Goal: Task Accomplishment & Management: Manage account settings

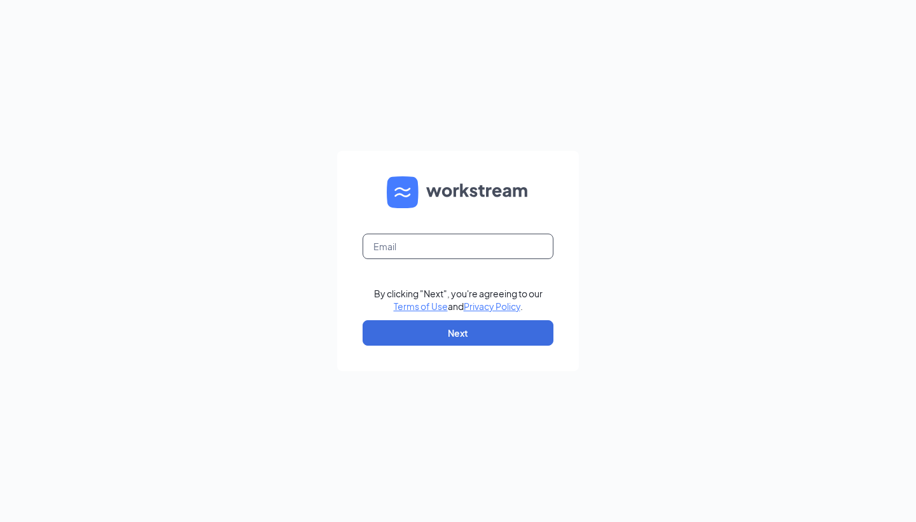
type input "[EMAIL_ADDRESS][DOMAIN_NAME]"
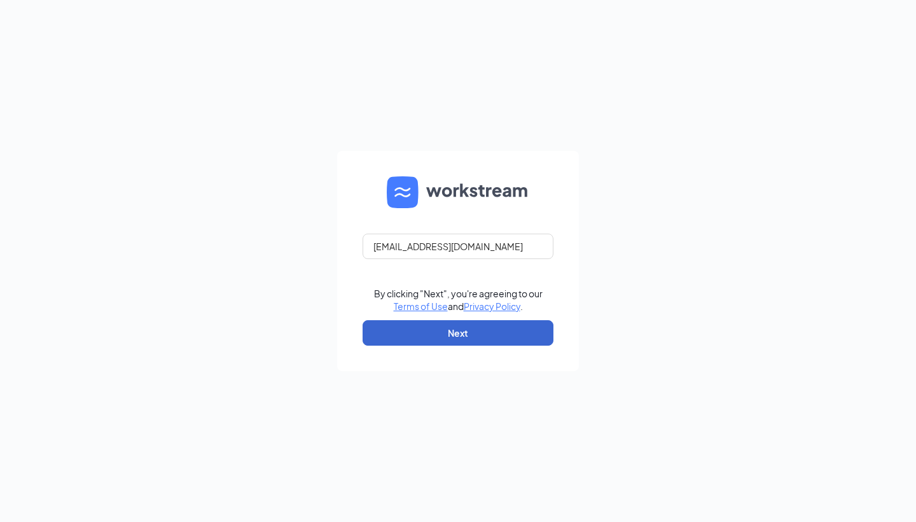
click at [477, 338] on button "Next" at bounding box center [458, 332] width 191 height 25
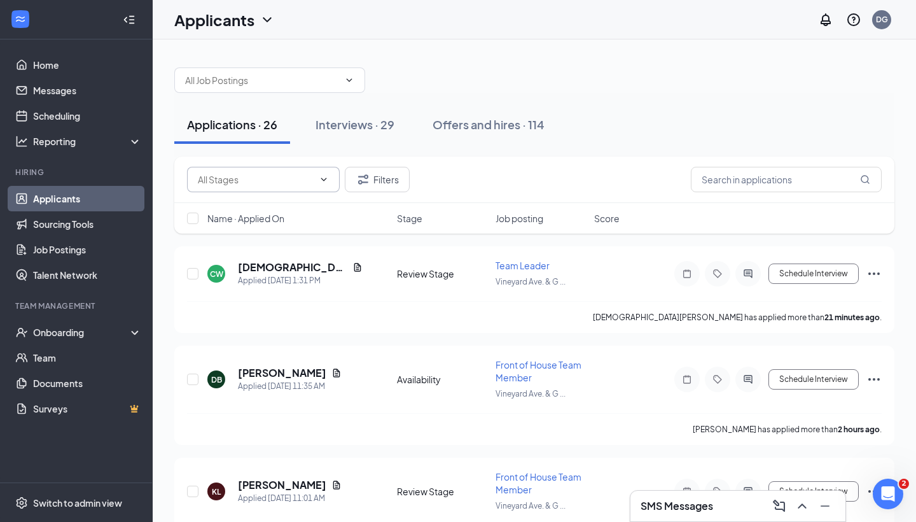
click at [384, 122] on div "Interviews · 29" at bounding box center [355, 124] width 79 height 16
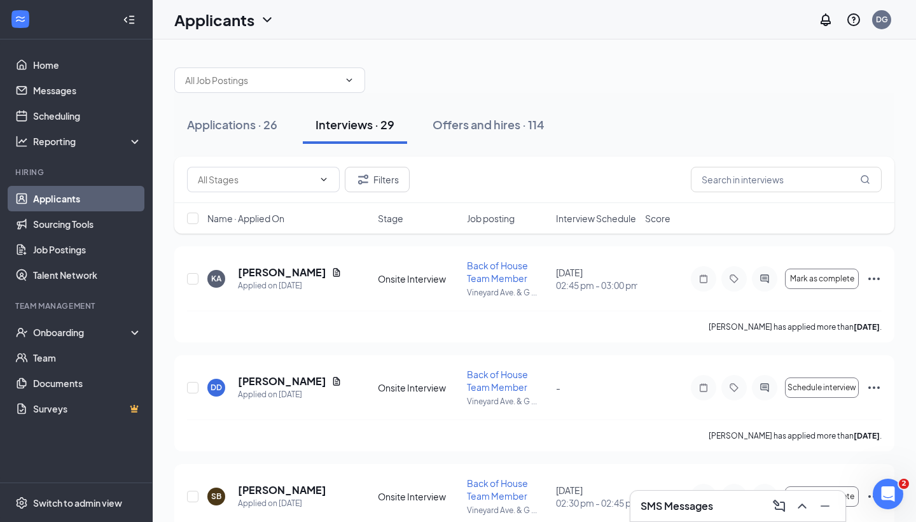
click at [577, 219] on span "Interview Schedule" at bounding box center [596, 218] width 80 height 13
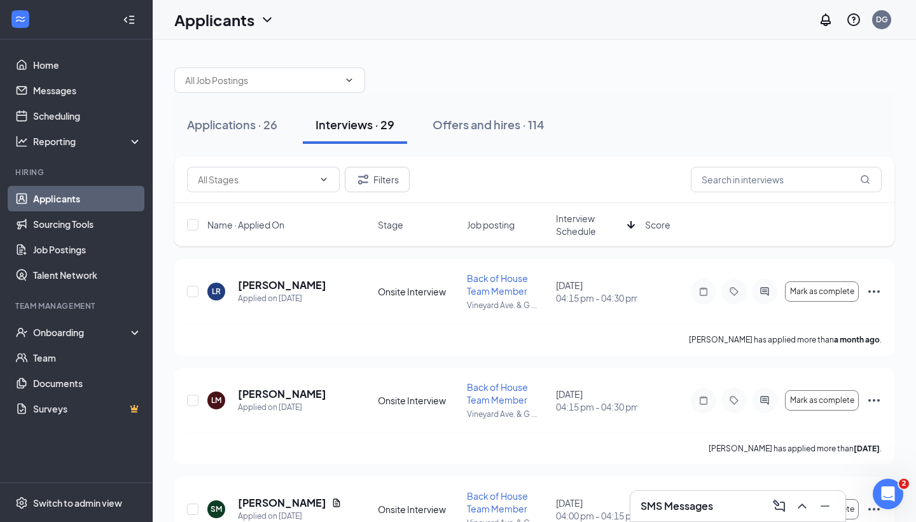
click at [578, 218] on span "Interview Schedule" at bounding box center [589, 224] width 66 height 25
